Goal: Check status

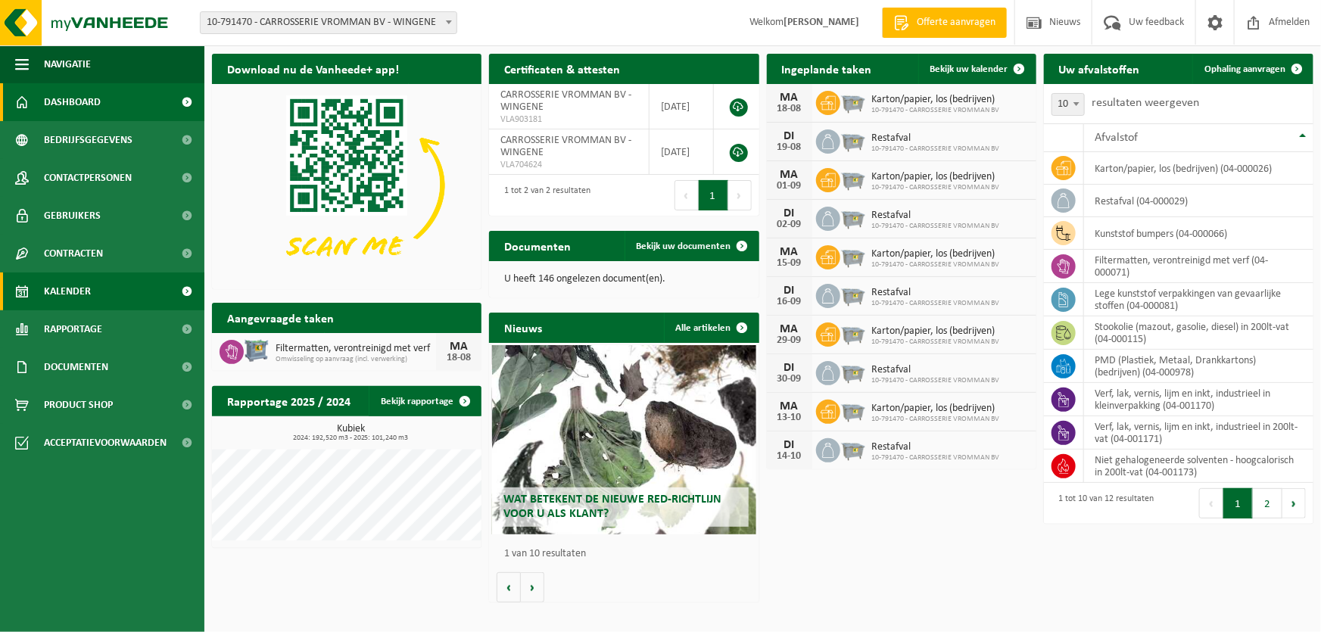
click at [80, 294] on span "Kalender" at bounding box center [67, 292] width 47 height 38
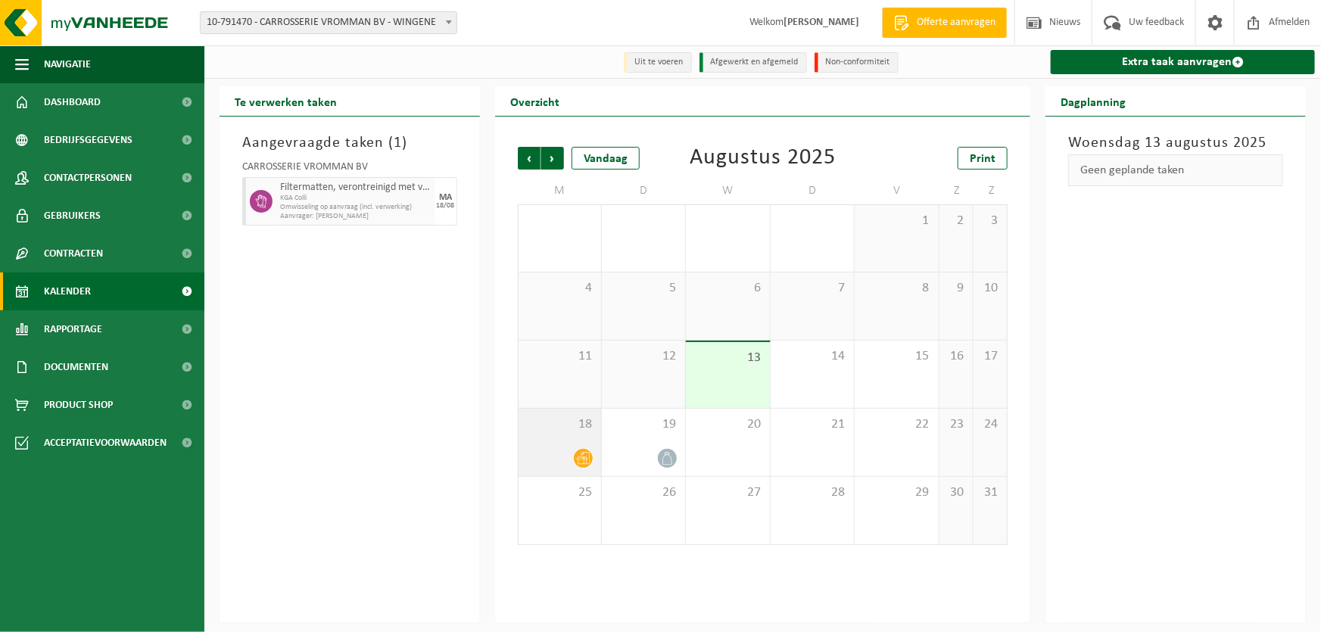
click at [587, 454] on icon at bounding box center [583, 458] width 13 height 13
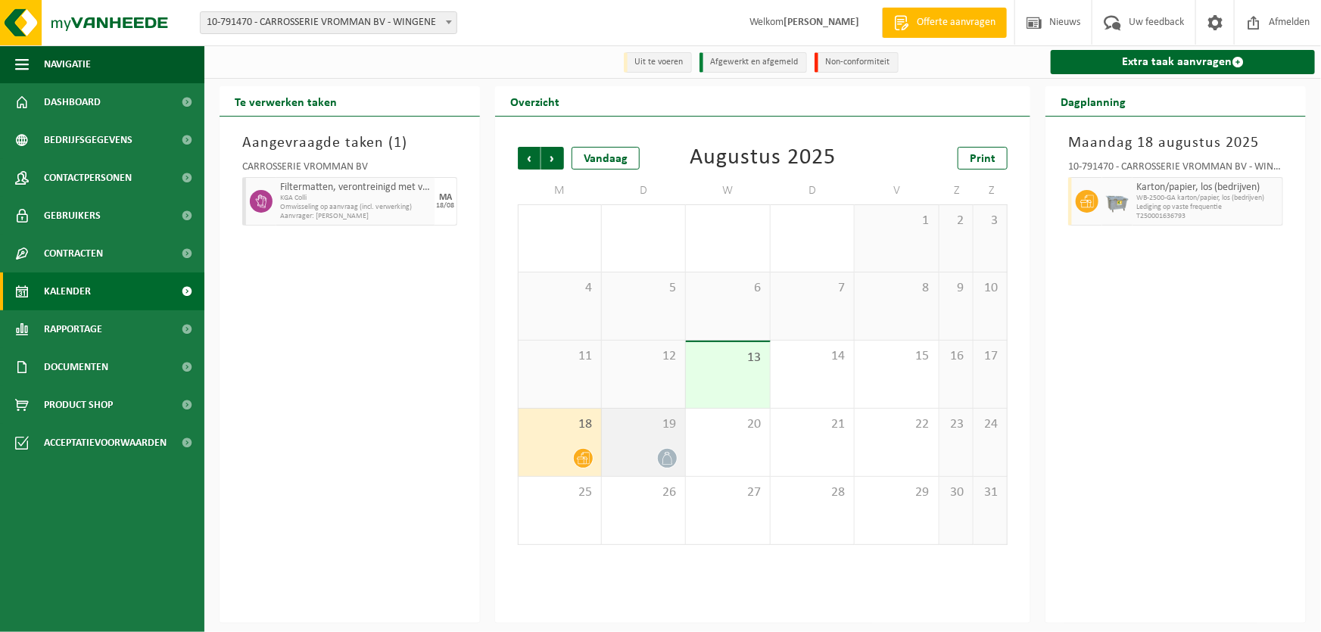
click at [656, 462] on div at bounding box center [643, 458] width 68 height 20
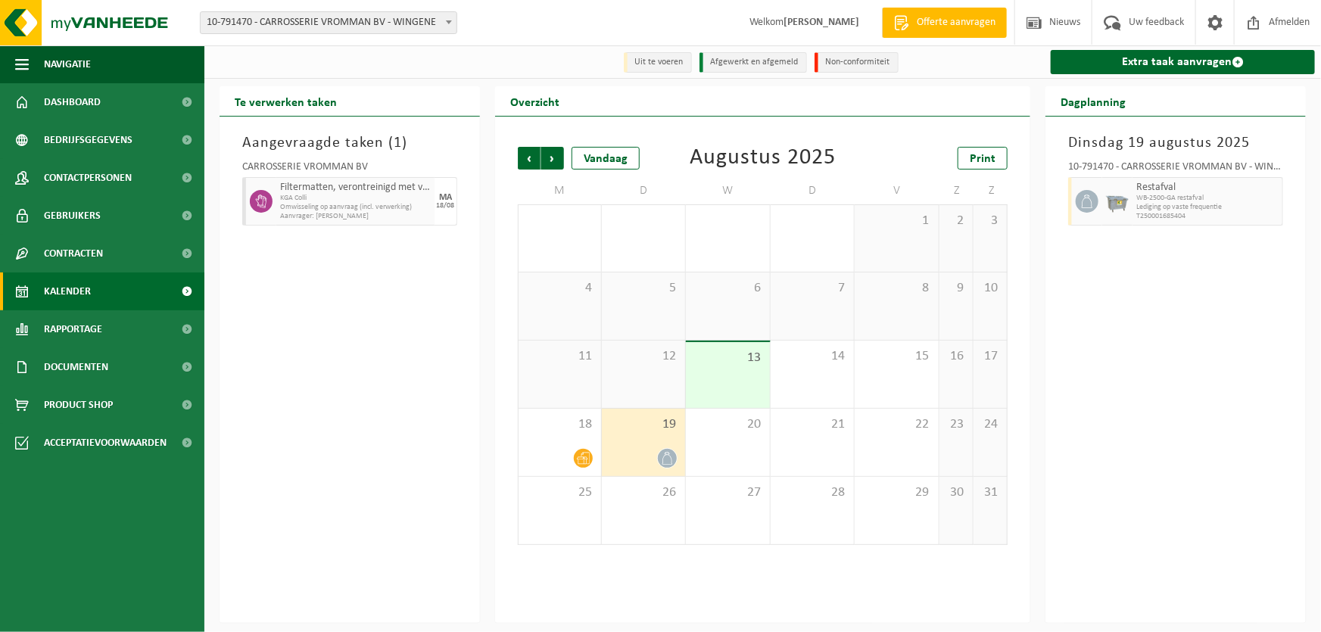
click at [313, 211] on span "Omwisseling op aanvraag (incl. verwerking)" at bounding box center [355, 207] width 151 height 9
